Goal: Information Seeking & Learning: Find specific fact

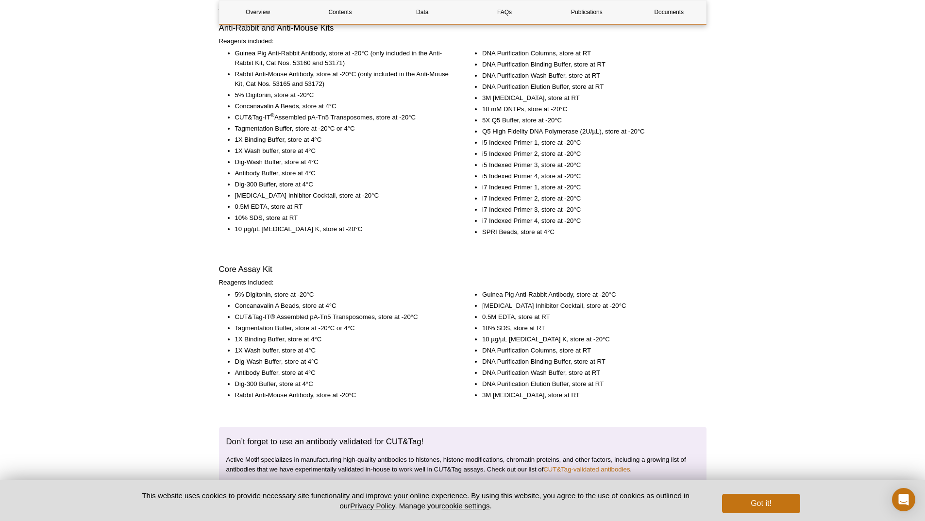
scroll to position [1359, 0]
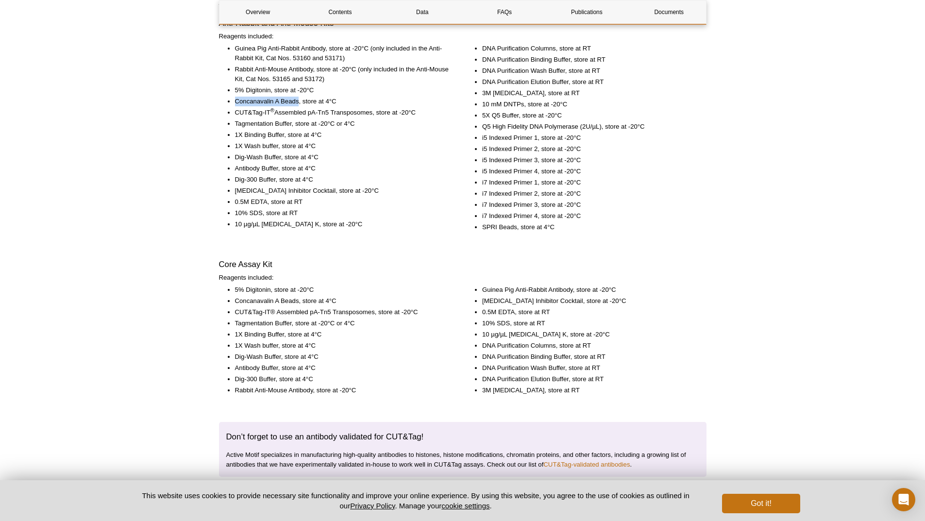
drag, startPoint x: 236, startPoint y: 100, endPoint x: 299, endPoint y: 101, distance: 62.6
click at [299, 101] on li "Concanavalin A Beads, store at 4°C" at bounding box center [342, 102] width 215 height 10
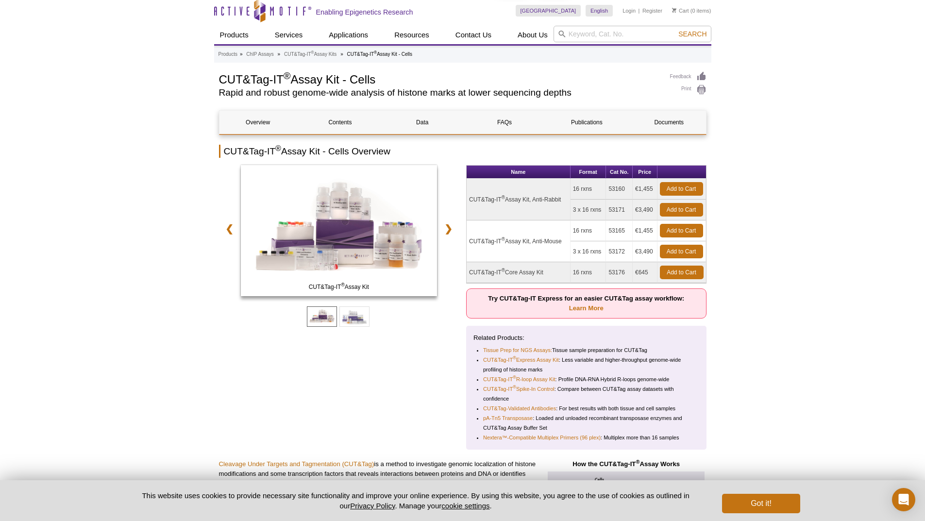
scroll to position [0, 0]
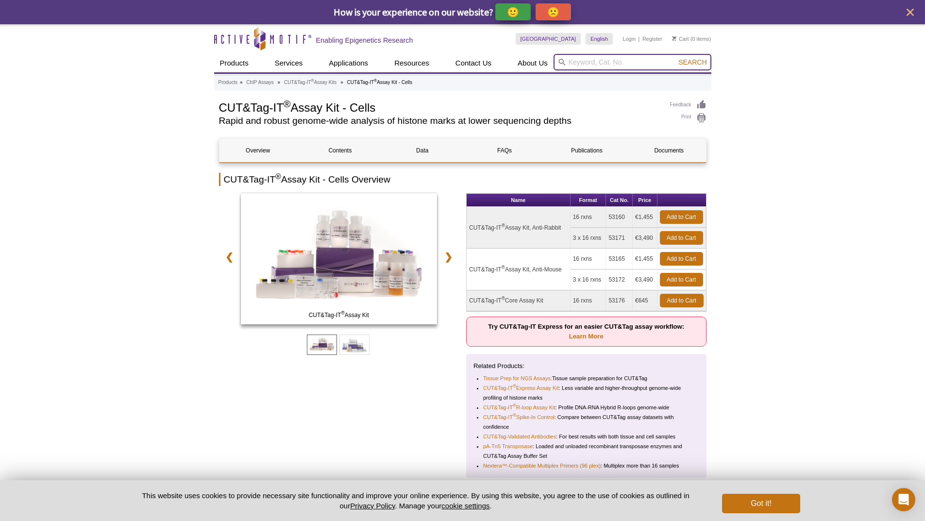
click at [585, 63] on input "search" at bounding box center [633, 62] width 158 height 17
type input "Concanavalin"
click at [675, 58] on button "Search" at bounding box center [692, 62] width 34 height 9
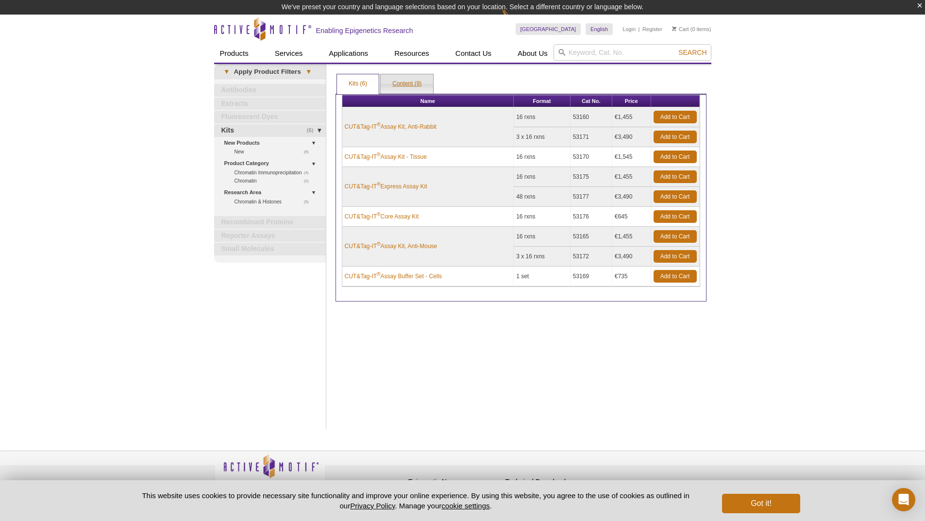
click at [422, 85] on link "Content (9)" at bounding box center [407, 83] width 52 height 19
